Goal: Task Accomplishment & Management: Use online tool/utility

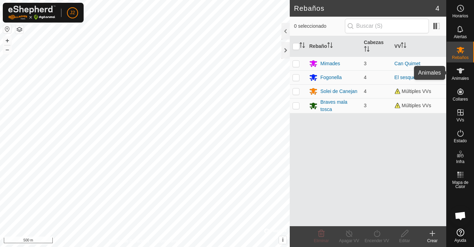
click at [459, 73] on icon at bounding box center [461, 71] width 8 height 8
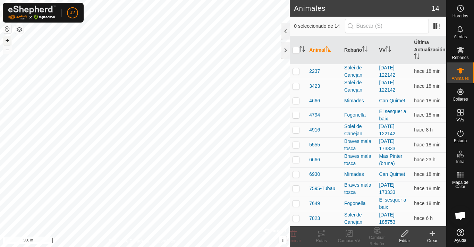
click at [8, 39] on button "+" at bounding box center [7, 40] width 8 height 8
click at [8, 40] on button "+" at bounding box center [7, 40] width 8 height 8
click at [7, 40] on button "+" at bounding box center [7, 40] width 8 height 8
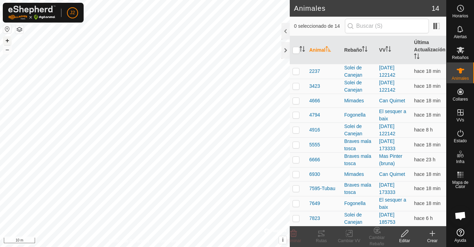
click at [7, 40] on button "+" at bounding box center [7, 40] width 8 height 8
click at [6, 50] on button "–" at bounding box center [7, 49] width 8 height 8
checkbox input "true"
click at [319, 232] on icon at bounding box center [321, 234] width 6 height 6
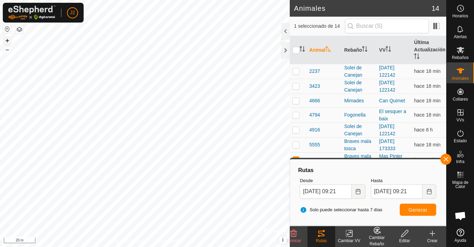
click at [8, 41] on button "+" at bounding box center [7, 40] width 8 height 8
click at [11, 43] on button "+" at bounding box center [7, 40] width 8 height 8
click at [7, 47] on button "–" at bounding box center [7, 49] width 8 height 8
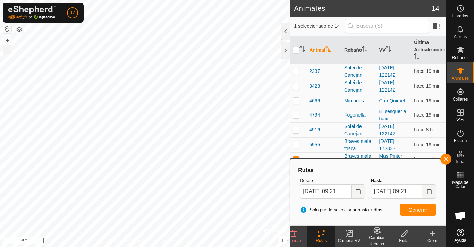
click at [7, 47] on button "–" at bounding box center [7, 49] width 8 height 8
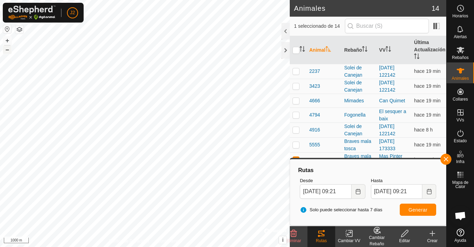
click at [7, 47] on button "–" at bounding box center [7, 49] width 8 height 8
checkbox input "true"
checkbox input "false"
click at [458, 50] on icon at bounding box center [461, 50] width 8 height 8
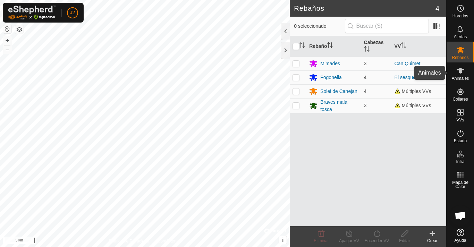
click at [459, 68] on icon at bounding box center [461, 71] width 8 height 8
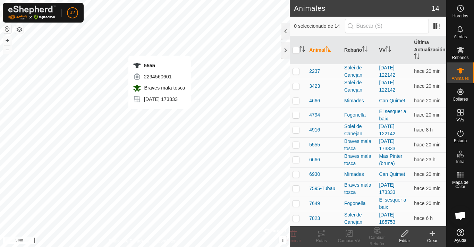
checkbox input "true"
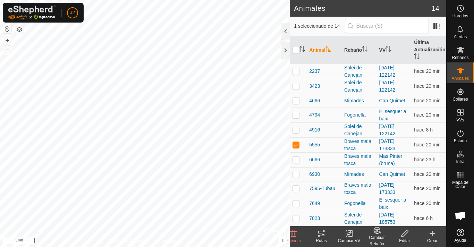
click at [316, 232] on tracks-svg-icon at bounding box center [322, 234] width 28 height 8
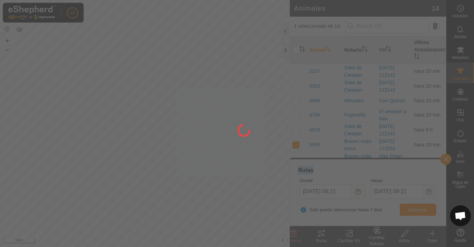
click at [316, 232] on div at bounding box center [237, 123] width 474 height 247
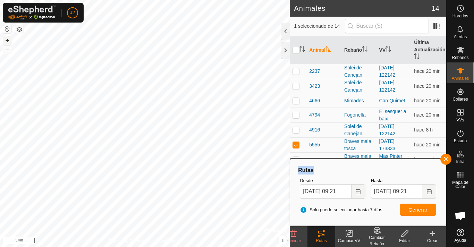
click at [7, 41] on button "+" at bounding box center [7, 40] width 8 height 8
click at [7, 38] on button "+" at bounding box center [7, 40] width 8 height 8
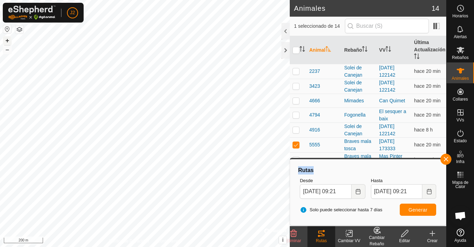
click at [6, 40] on button "+" at bounding box center [7, 40] width 8 height 8
click at [96, 247] on html "J2 Horarios Alertas Rebaños Animales Collares VVs Estado Infra Mapa de Calor Ay…" at bounding box center [237, 123] width 474 height 247
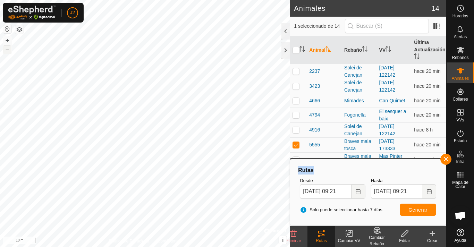
click at [9, 52] on button "–" at bounding box center [7, 49] width 8 height 8
click at [9, 51] on button "–" at bounding box center [7, 49] width 8 height 8
click at [285, 49] on div at bounding box center [286, 50] width 8 height 17
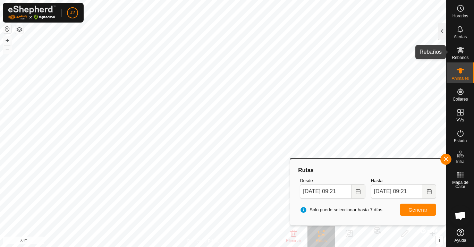
click at [458, 47] on icon at bounding box center [461, 50] width 8 height 8
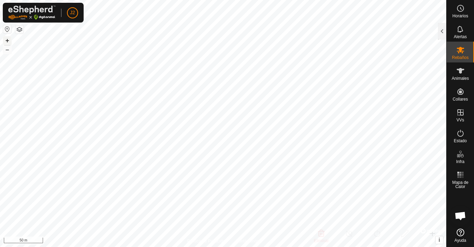
click at [8, 40] on button "+" at bounding box center [7, 40] width 8 height 8
click at [8, 48] on button "–" at bounding box center [7, 49] width 8 height 8
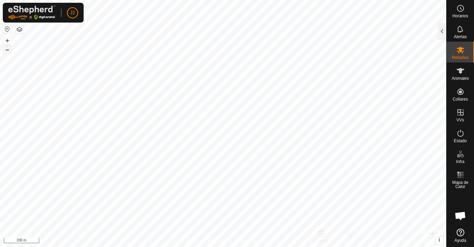
click at [8, 48] on button "–" at bounding box center [7, 49] width 8 height 8
click at [9, 48] on button "–" at bounding box center [7, 49] width 8 height 8
click at [6, 41] on button "+" at bounding box center [7, 40] width 8 height 8
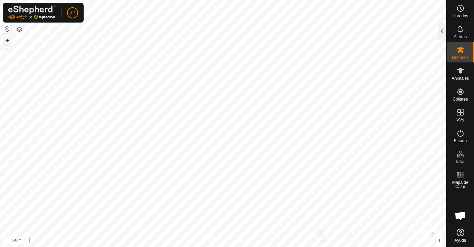
click at [7, 39] on button "+" at bounding box center [7, 40] width 8 height 8
click at [8, 38] on button "+" at bounding box center [7, 40] width 8 height 8
click at [8, 40] on button "+" at bounding box center [7, 40] width 8 height 8
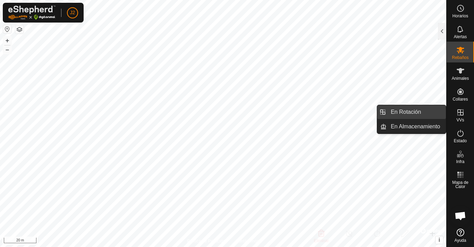
click at [420, 111] on link "En Rotación" at bounding box center [416, 112] width 59 height 14
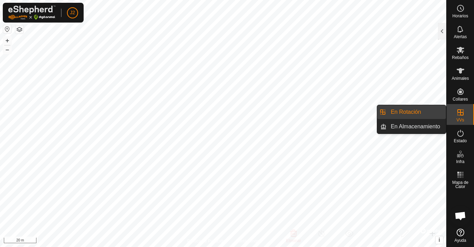
click at [426, 110] on link "En Rotación" at bounding box center [416, 112] width 59 height 14
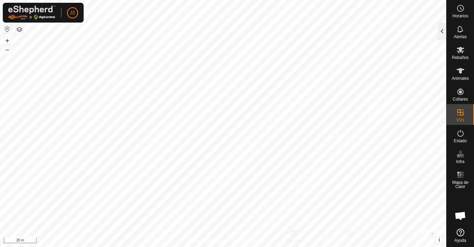
click at [441, 29] on div at bounding box center [442, 31] width 8 height 17
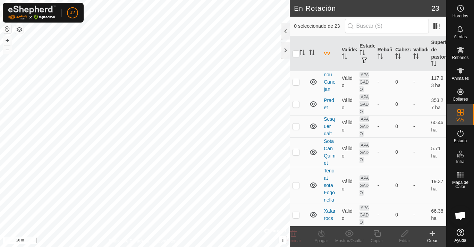
scroll to position [530, 0]
click at [298, 55] on p-checkbox at bounding box center [296, 53] width 7 height 6
click at [297, 55] on p-checkbox at bounding box center [296, 53] width 7 height 6
checkbox input "false"
click at [433, 235] on icon at bounding box center [433, 233] width 0 height 5
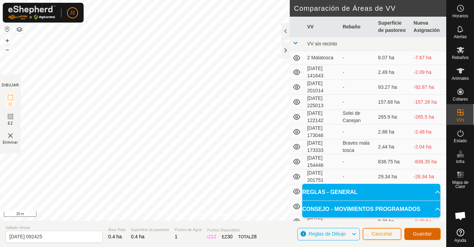
click at [432, 234] on span "Guardar" at bounding box center [422, 234] width 19 height 6
